Goal: Entertainment & Leisure: Consume media (video, audio)

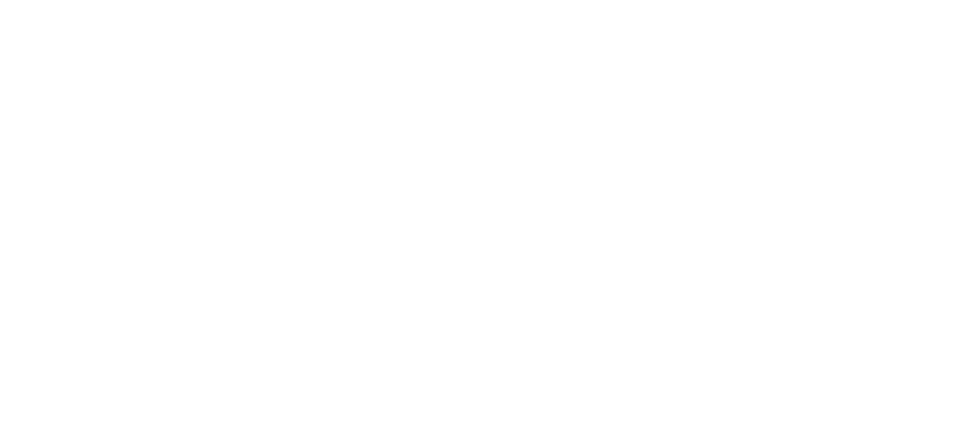
click at [778, 278] on div at bounding box center [487, 213] width 975 height 427
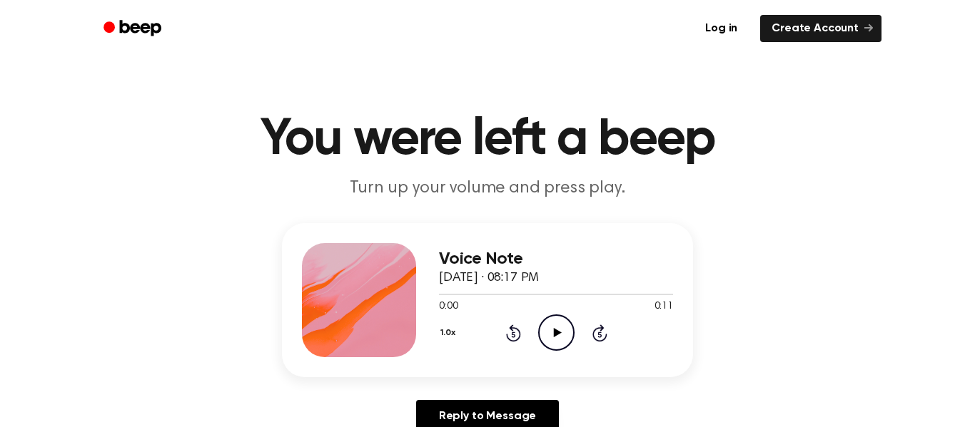
click at [554, 331] on icon at bounding box center [557, 332] width 8 height 9
click at [561, 339] on icon "Play Audio" at bounding box center [556, 333] width 36 height 36
click at [551, 333] on icon "Play Audio" at bounding box center [556, 333] width 36 height 36
click at [559, 348] on icon "Play Audio" at bounding box center [556, 333] width 36 height 36
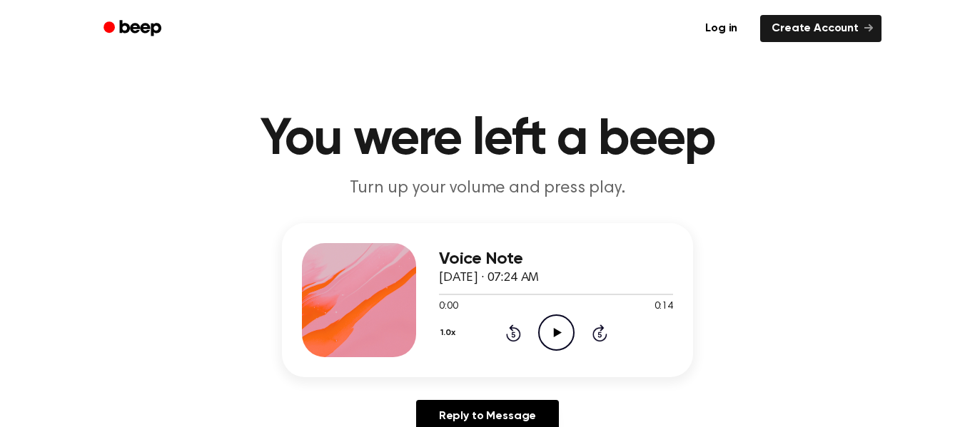
click at [556, 337] on icon "Play Audio" at bounding box center [556, 333] width 36 height 36
